Goal: Information Seeking & Learning: Find contact information

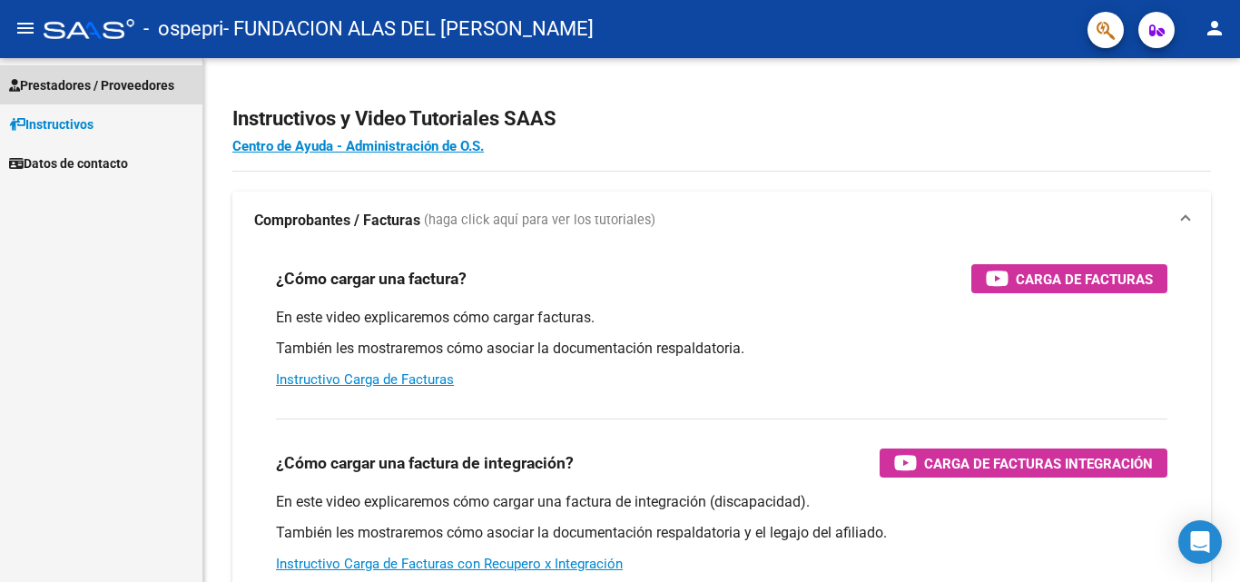
click at [64, 92] on span "Prestadores / Proveedores" at bounding box center [91, 85] width 165 height 20
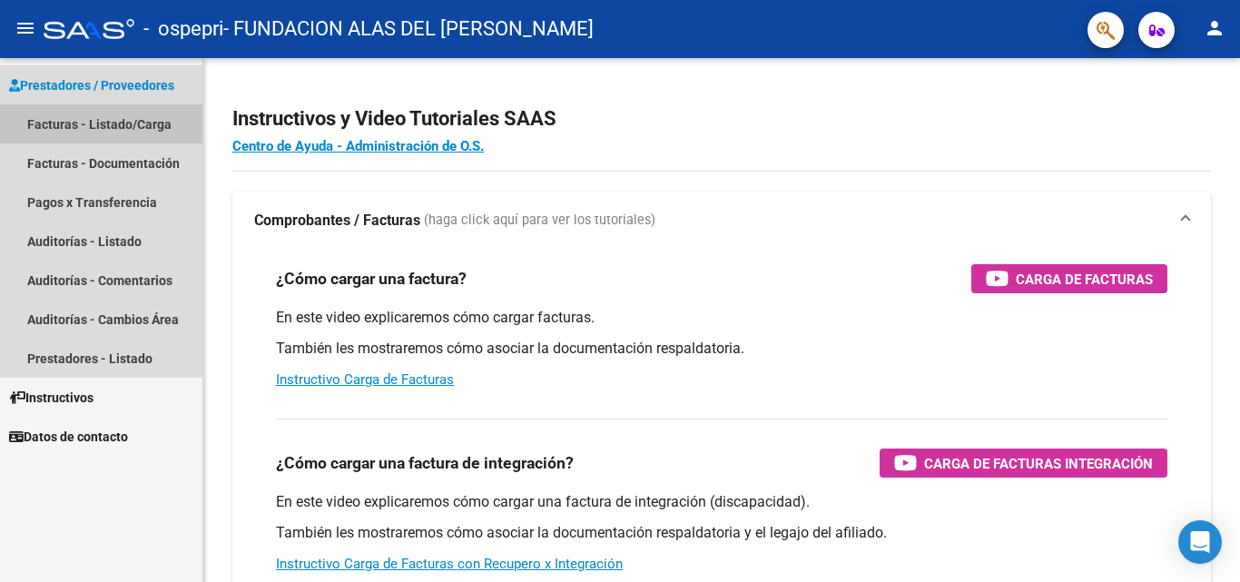
click at [80, 123] on link "Facturas - Listado/Carga" at bounding box center [101, 123] width 202 height 39
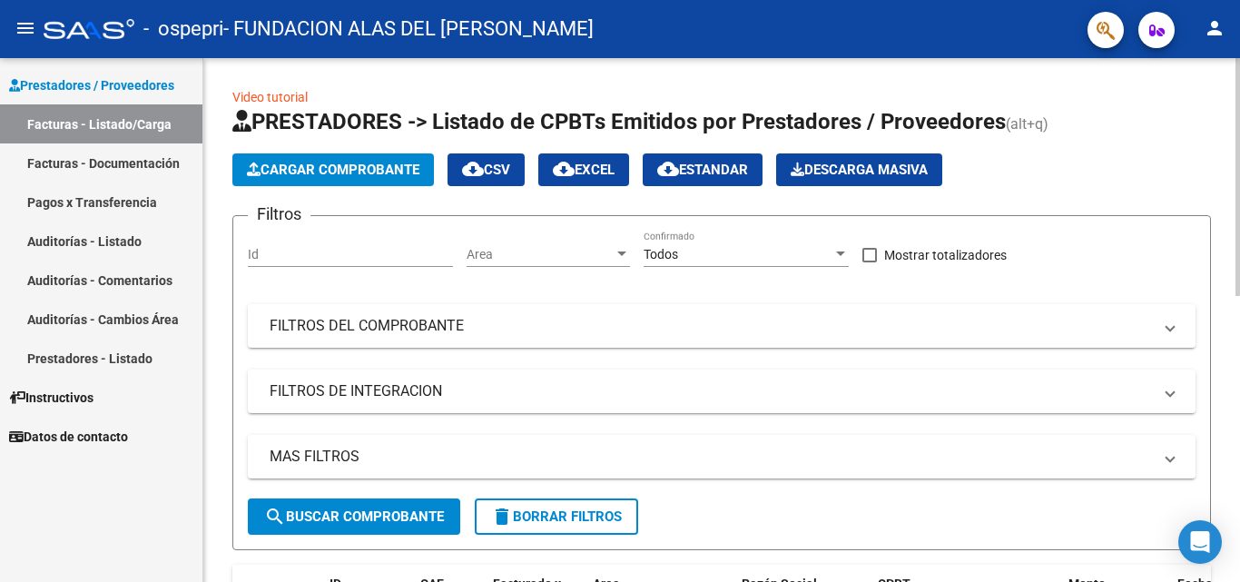
scroll to position [150, 0]
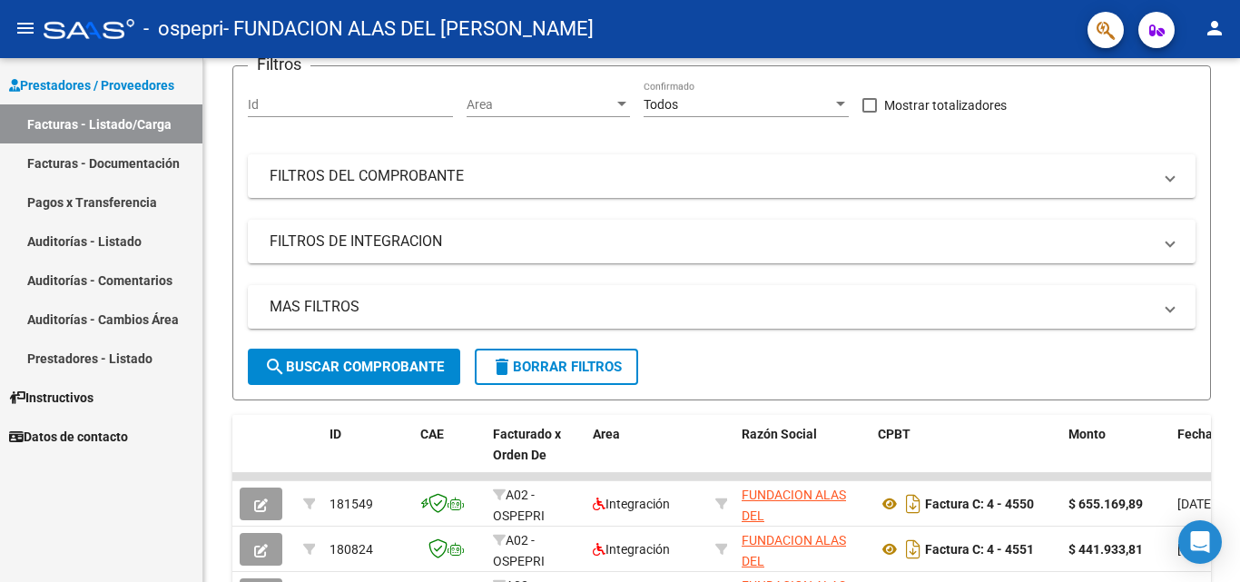
click at [149, 202] on link "Pagos x Transferencia" at bounding box center [101, 202] width 202 height 39
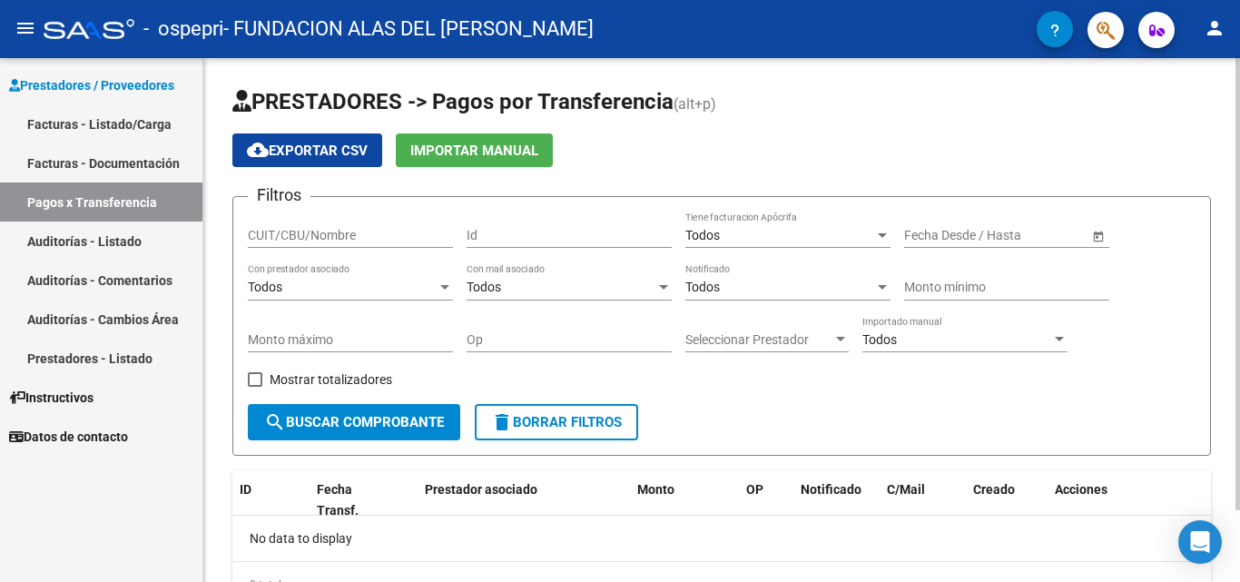
click at [358, 145] on span "cloud_download Exportar CSV" at bounding box center [307, 151] width 121 height 16
click at [414, 229] on input "CUIT/CBU/Nombre" at bounding box center [350, 235] width 205 height 15
type input "30711596069"
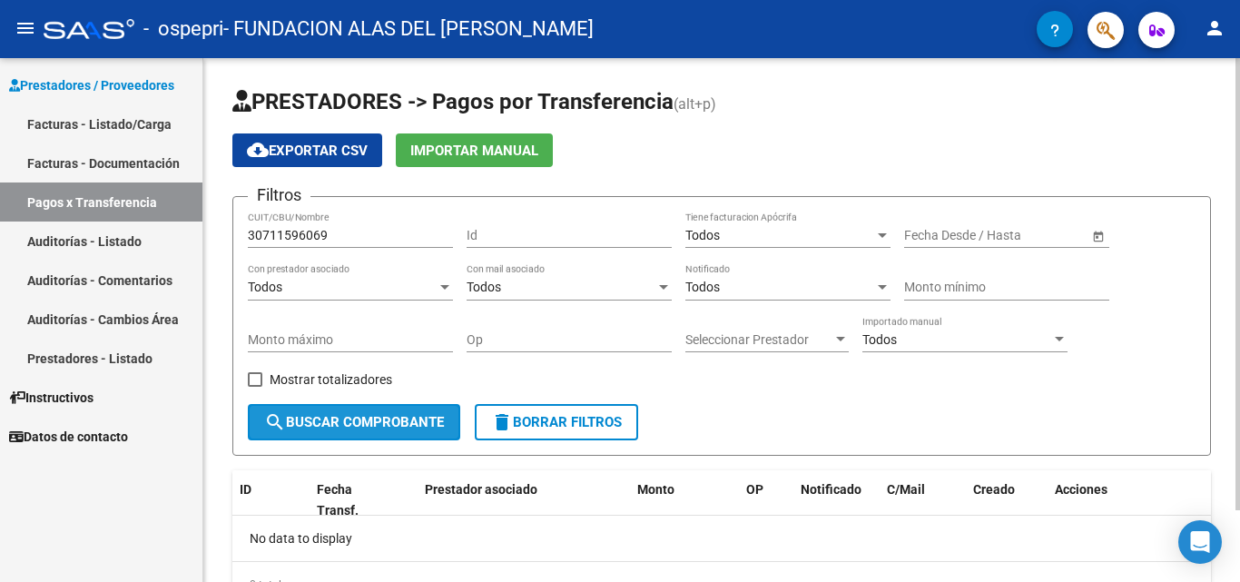
click at [391, 420] on span "search Buscar Comprobante" at bounding box center [354, 422] width 180 height 16
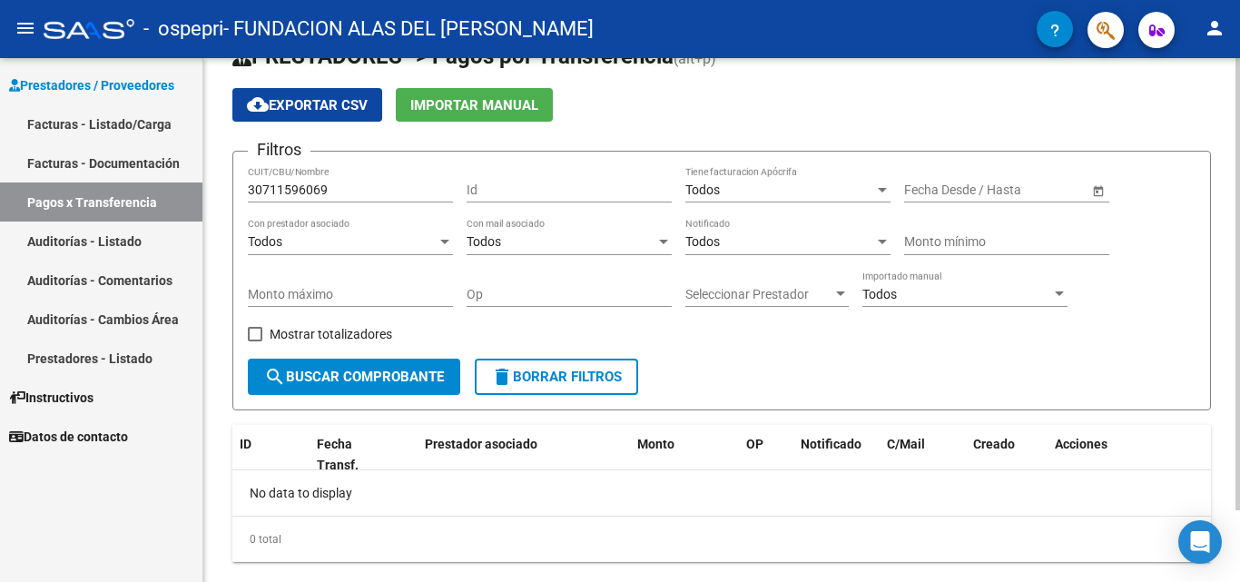
scroll to position [84, 0]
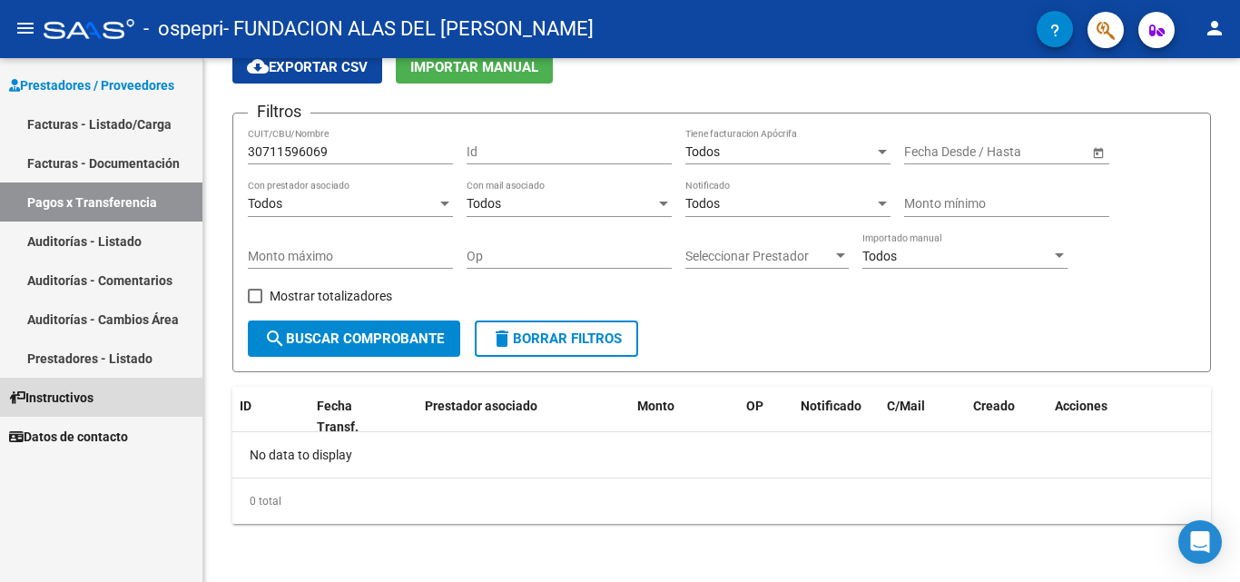
click at [148, 399] on link "Instructivos" at bounding box center [101, 397] width 202 height 39
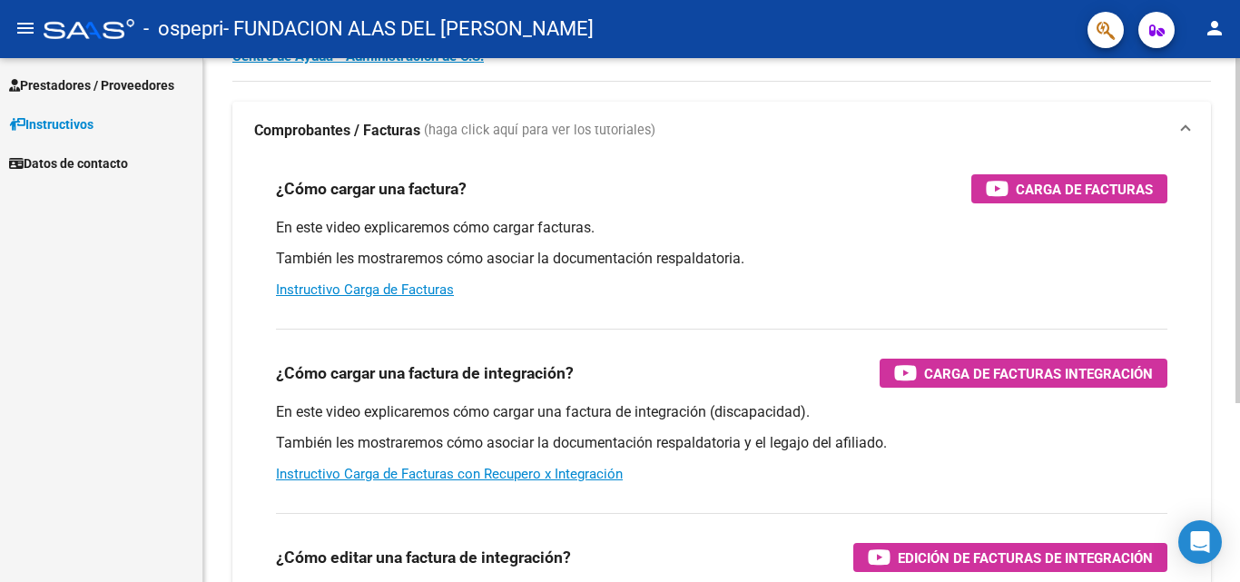
scroll to position [84, 0]
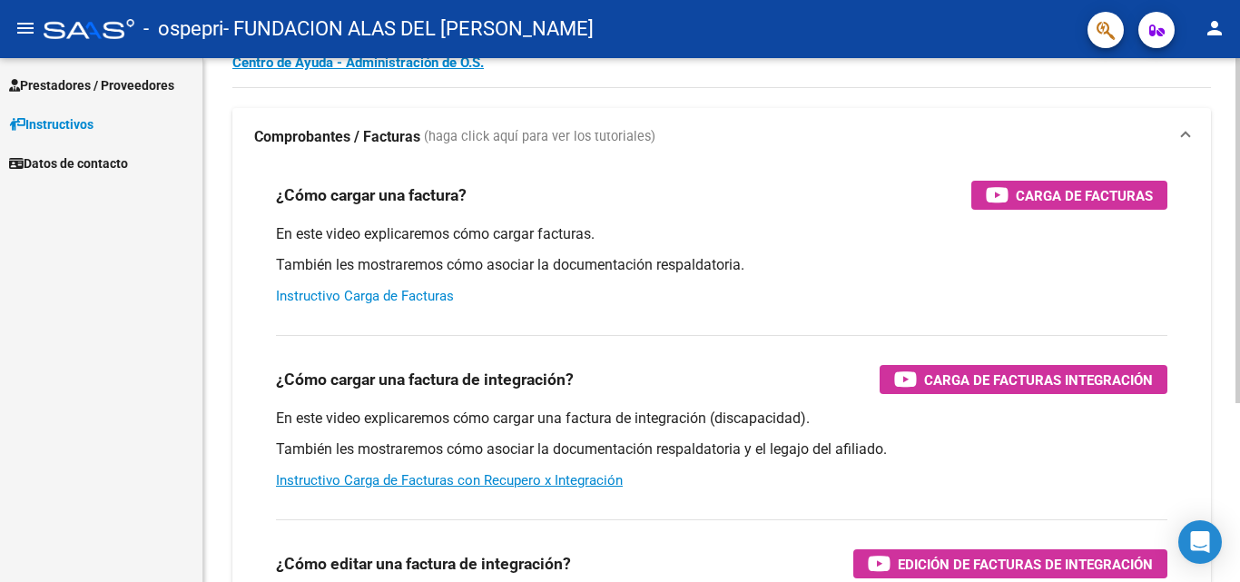
click at [398, 293] on link "Instructivo Carga de Facturas" at bounding box center [365, 296] width 178 height 16
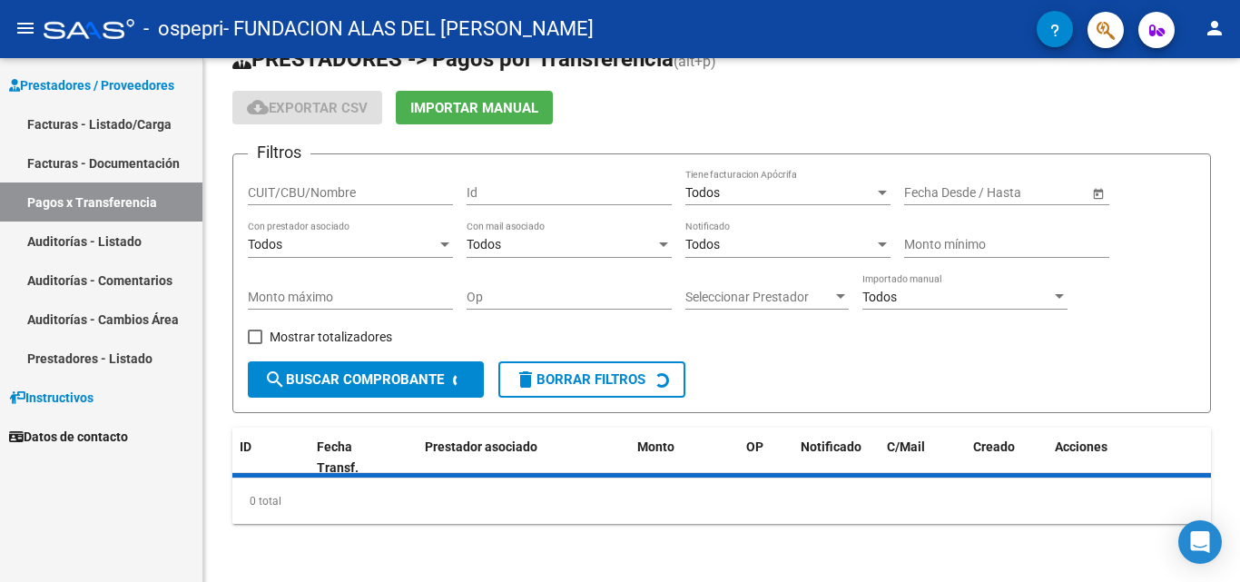
scroll to position [84, 0]
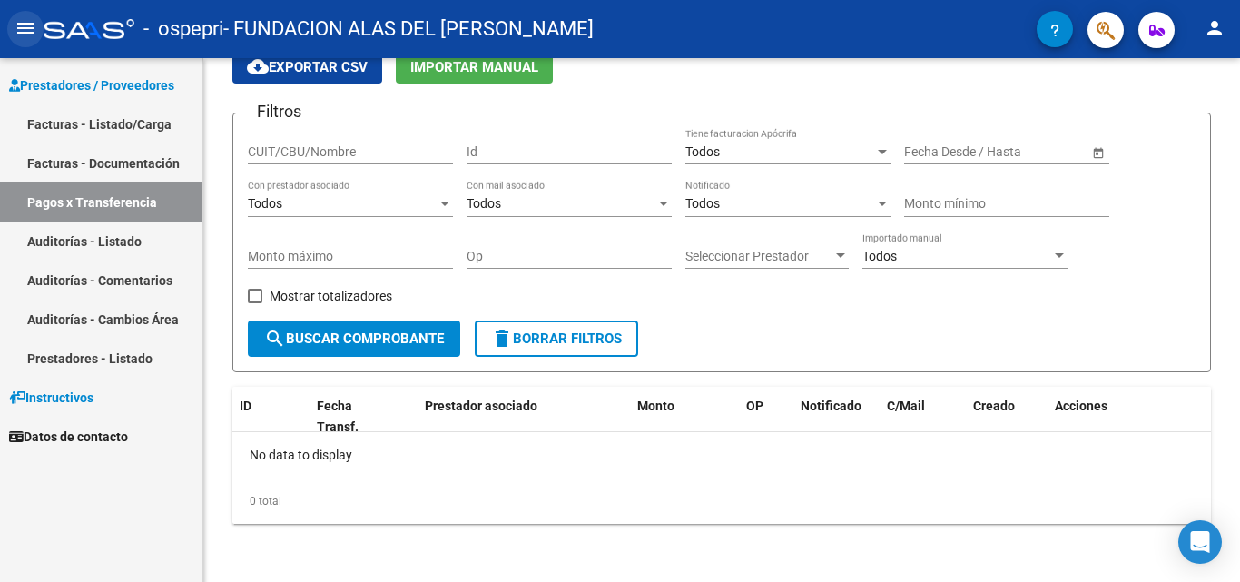
click at [22, 30] on mat-icon "menu" at bounding box center [26, 28] width 22 height 22
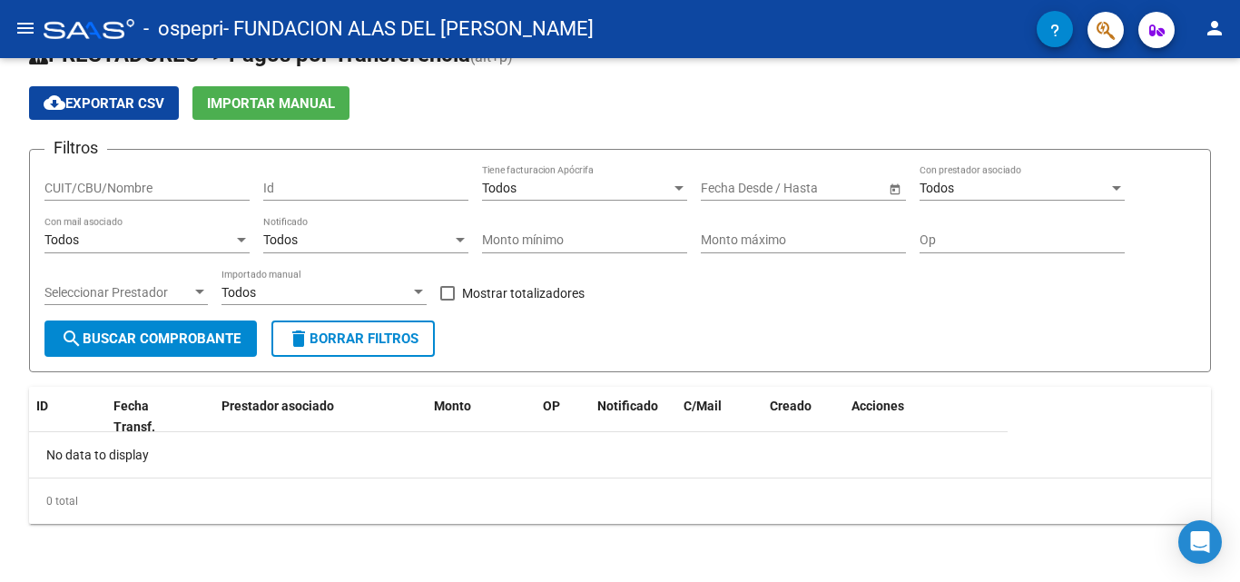
scroll to position [47, 0]
click at [27, 19] on mat-icon "menu" at bounding box center [26, 28] width 22 height 22
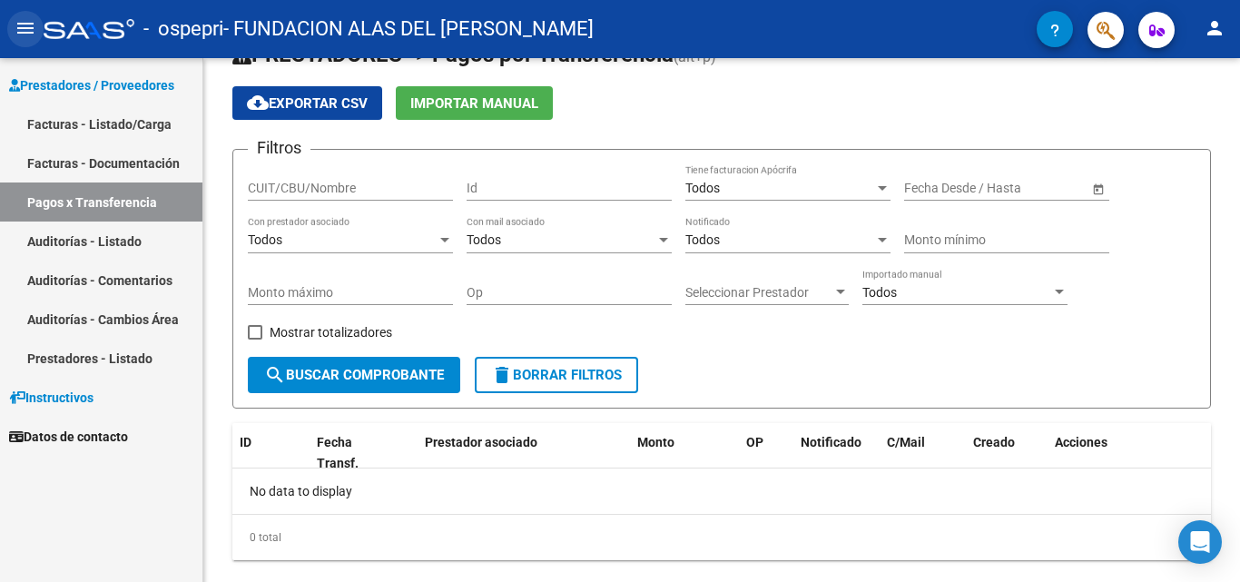
scroll to position [84, 0]
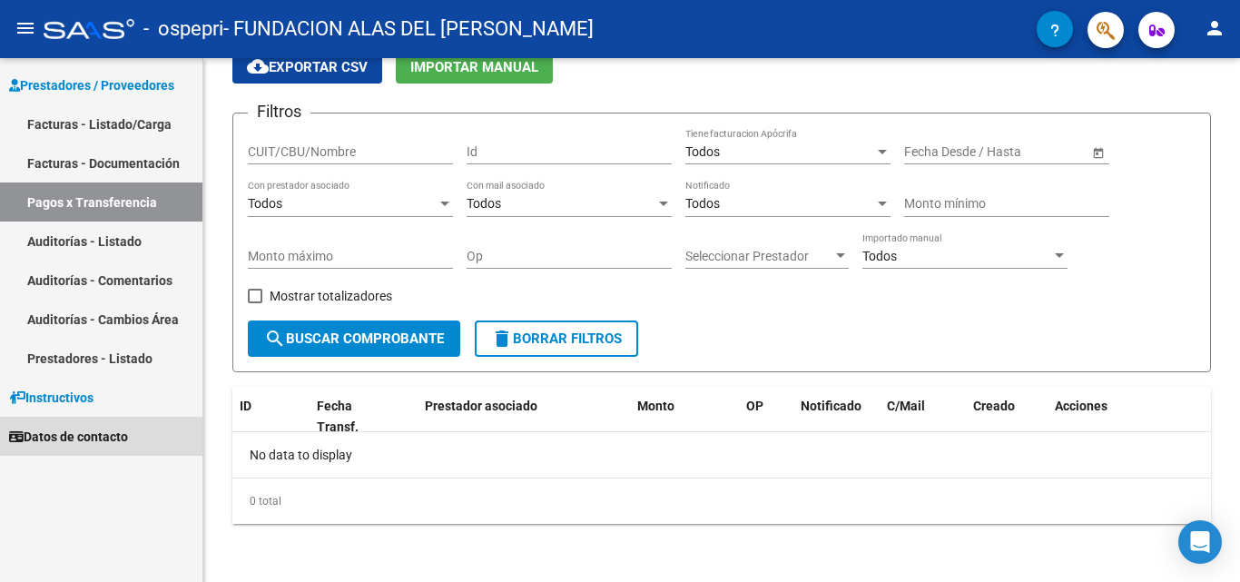
click at [169, 429] on link "Datos de contacto" at bounding box center [101, 436] width 202 height 39
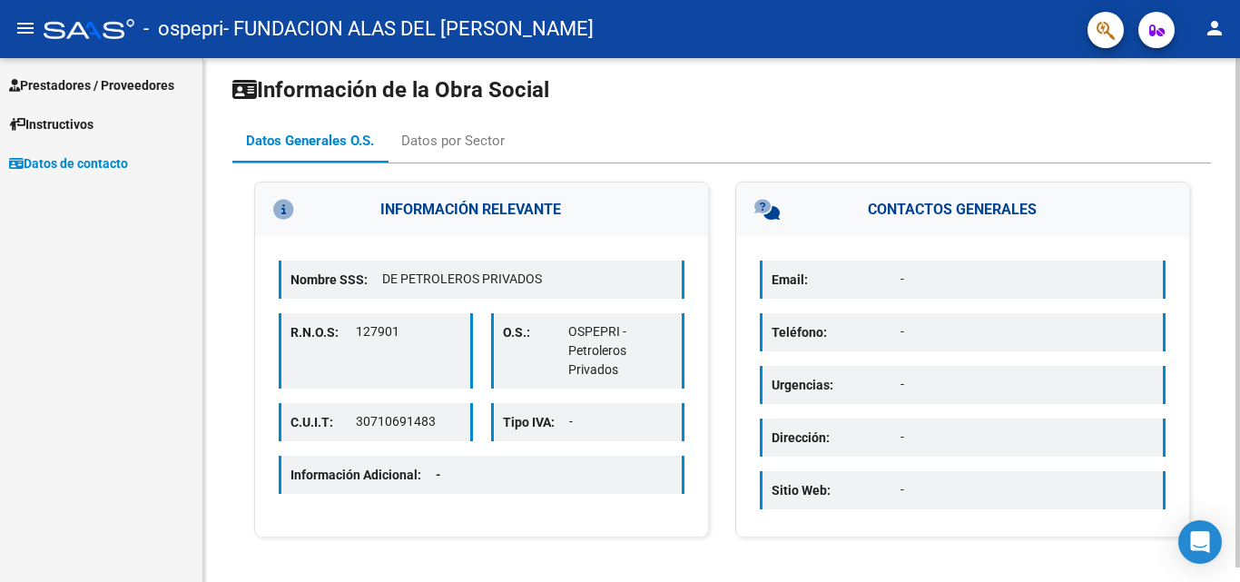
scroll to position [15, 0]
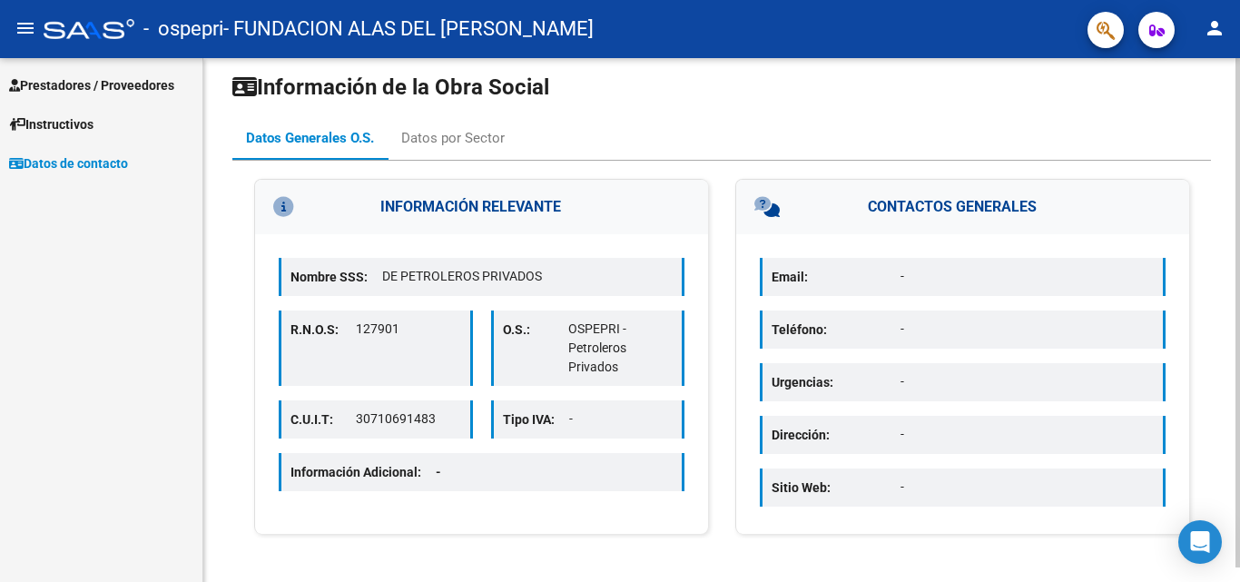
click at [910, 271] on p "-" at bounding box center [1027, 276] width 253 height 19
click at [910, 272] on p "-" at bounding box center [1027, 276] width 253 height 19
click at [471, 143] on div "Datos por Sector" at bounding box center [453, 138] width 104 height 20
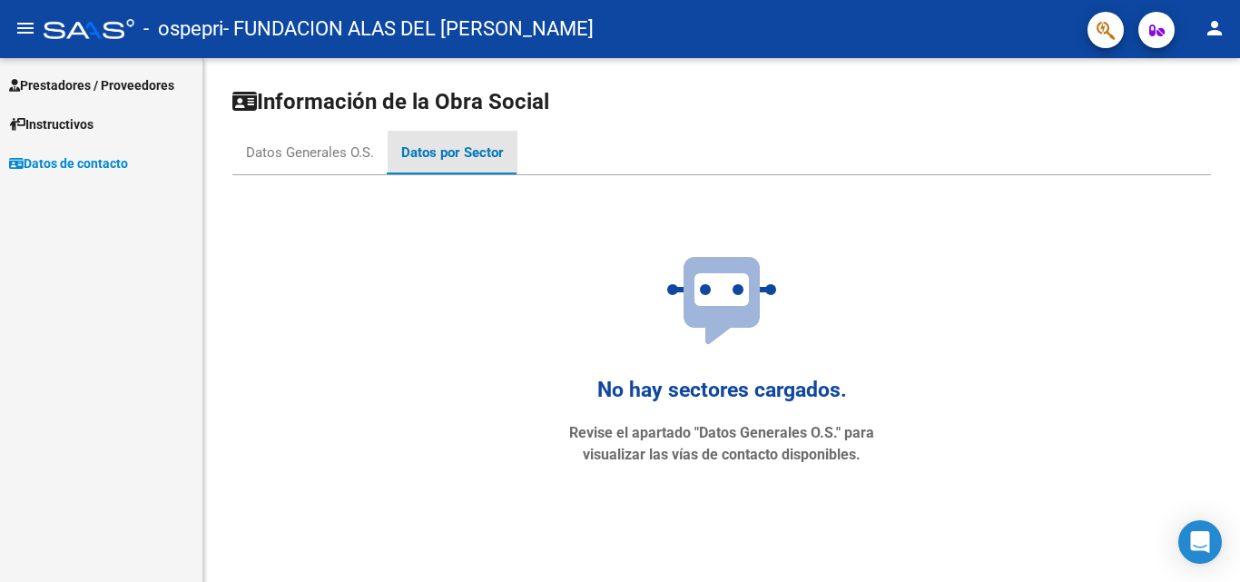
scroll to position [0, 0]
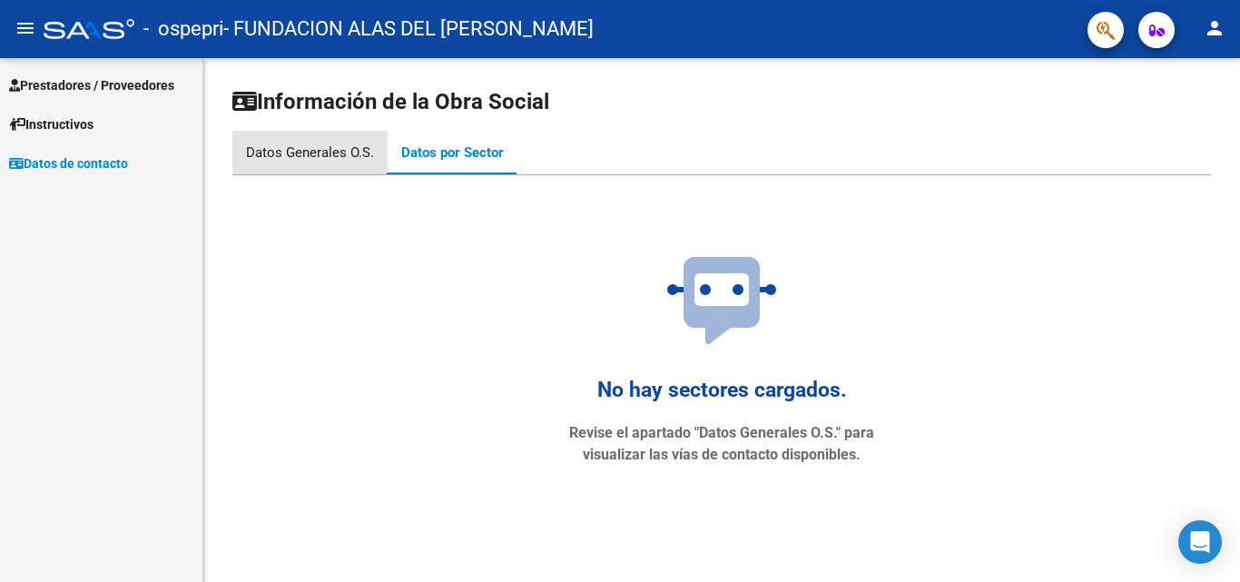
click at [322, 166] on div "Datos Generales O.S." at bounding box center [309, 153] width 155 height 44
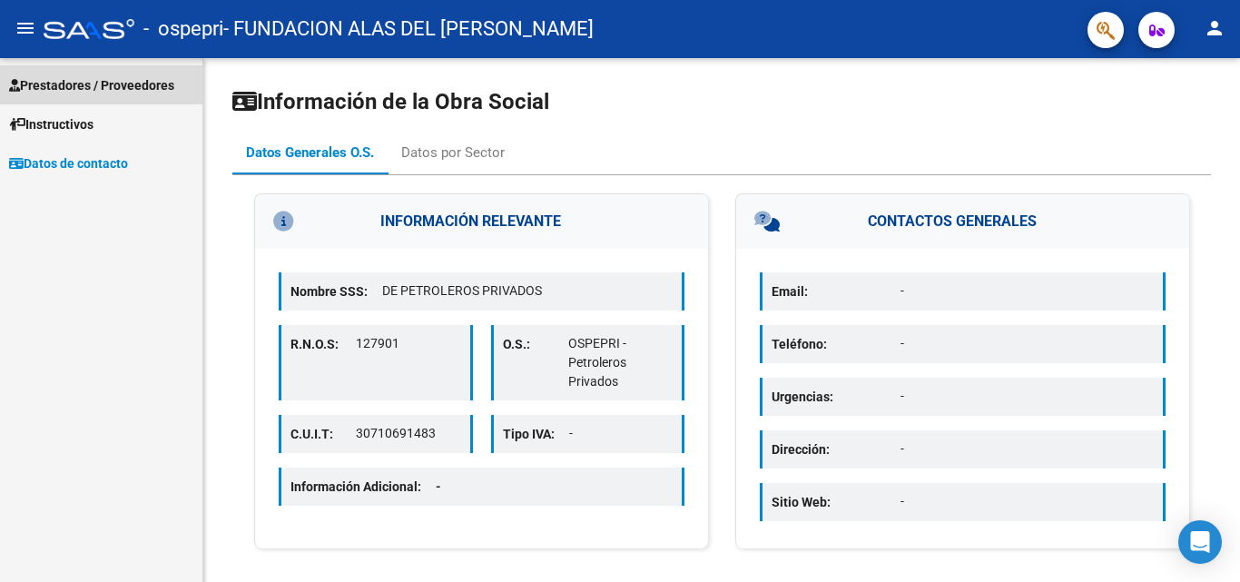
click at [137, 96] on link "Prestadores / Proveedores" at bounding box center [101, 84] width 202 height 39
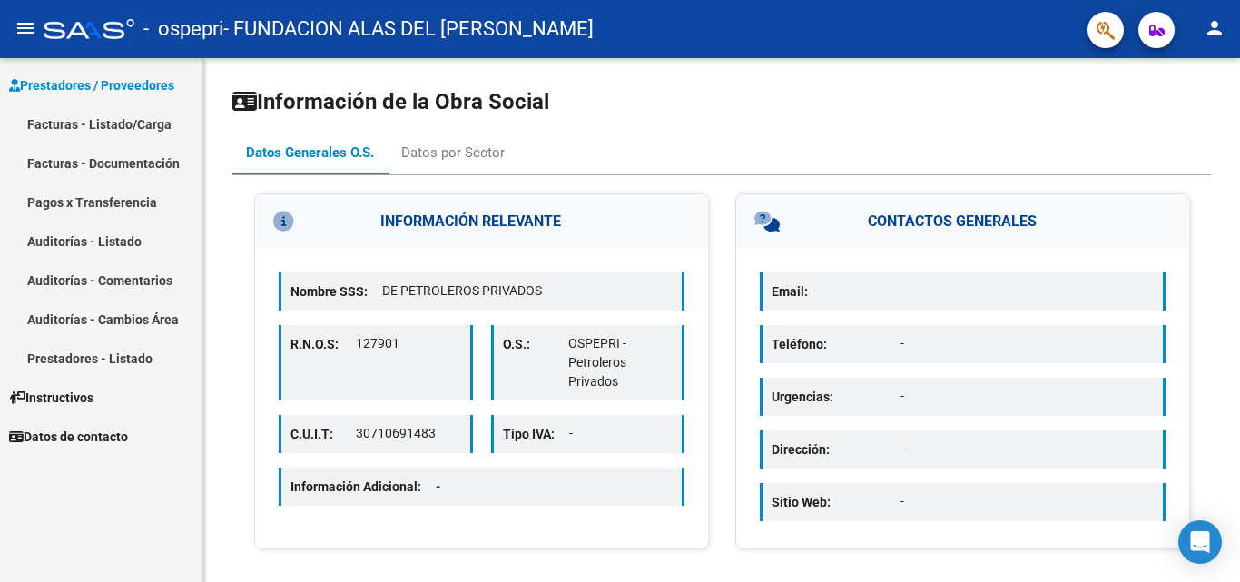
click at [1220, 27] on mat-icon "person" at bounding box center [1215, 28] width 22 height 22
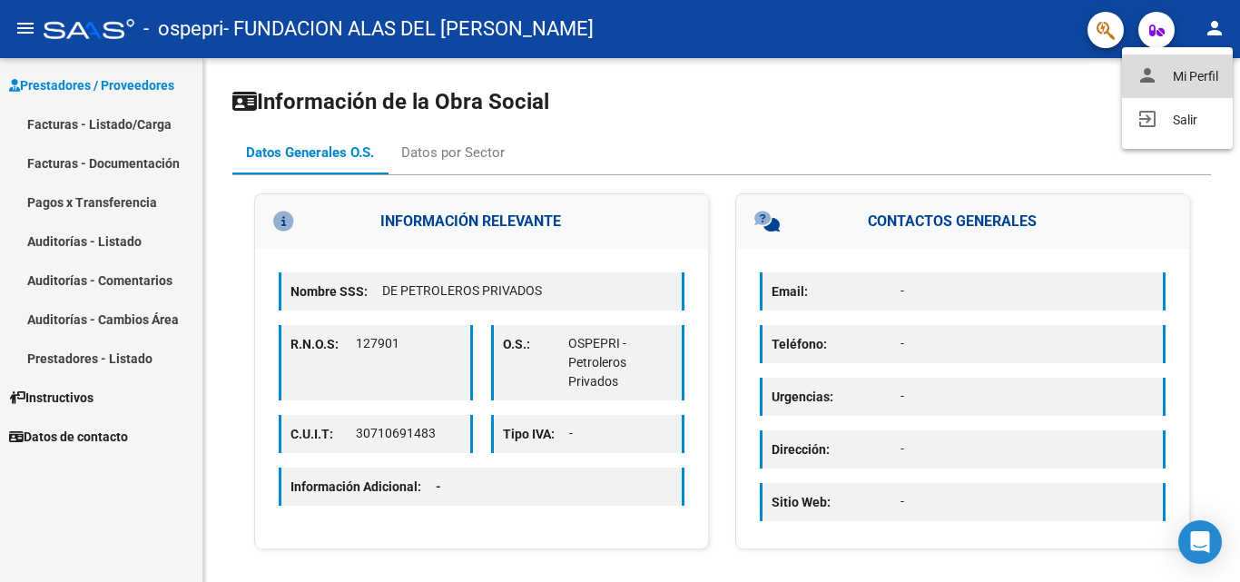
click at [1191, 76] on button "person Mi Perfil" at bounding box center [1177, 76] width 111 height 44
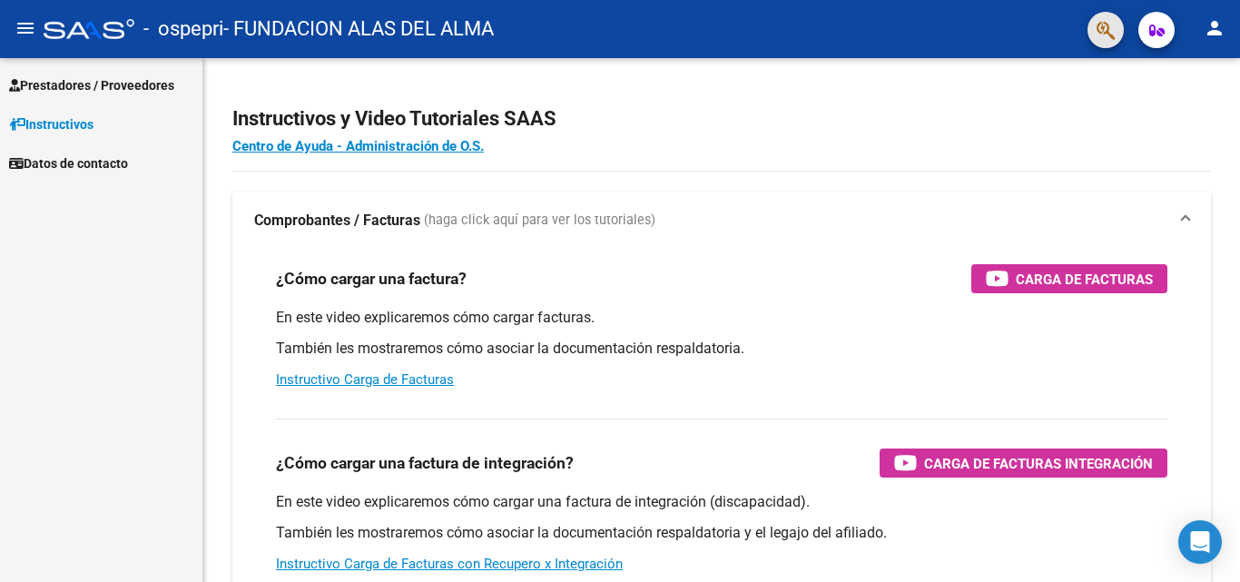
click at [1117, 38] on button "button" at bounding box center [1106, 30] width 36 height 36
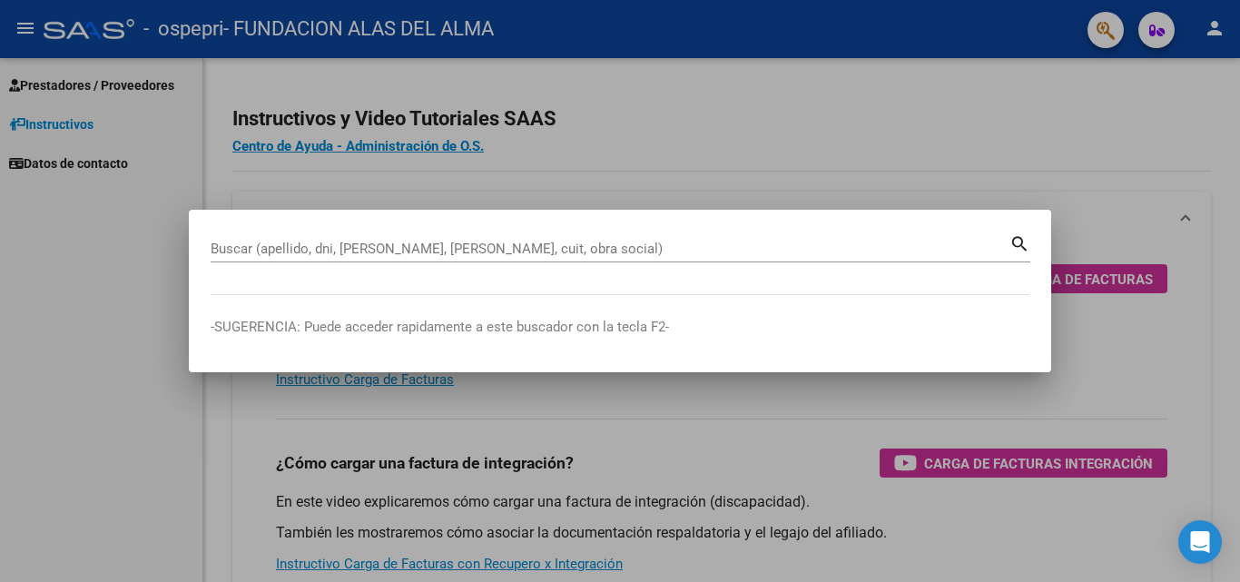
click at [1002, 98] on div at bounding box center [620, 291] width 1240 height 582
